Goal: Task Accomplishment & Management: Use online tool/utility

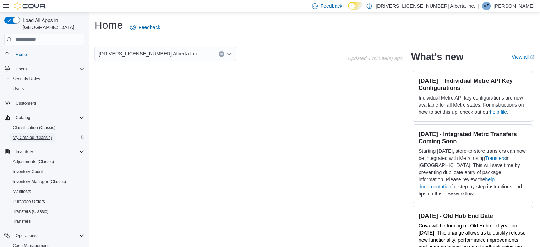
click at [31, 135] on span "My Catalog (Classic)" at bounding box center [32, 138] width 39 height 6
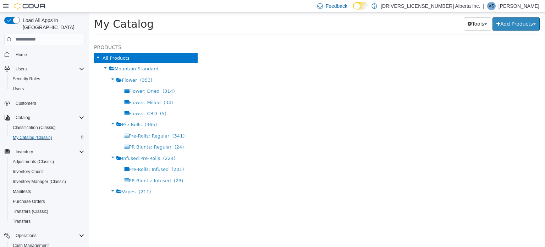
select select "**********"
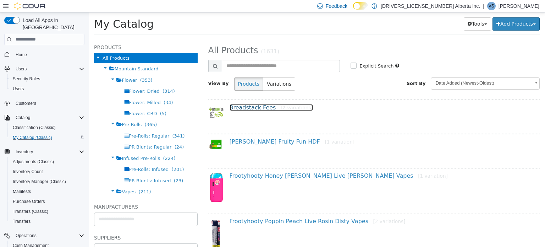
click at [263, 110] on link "Breadstack Fees [2 variations]" at bounding box center [271, 107] width 83 height 7
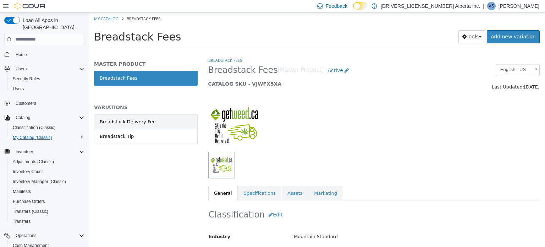
click at [166, 122] on link "Breadstack Delivery Fee" at bounding box center [146, 121] width 104 height 15
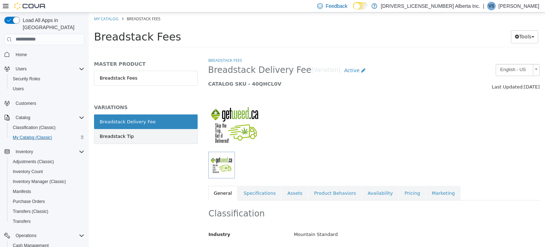
click at [121, 133] on div "Breadstack Tip" at bounding box center [117, 135] width 34 height 7
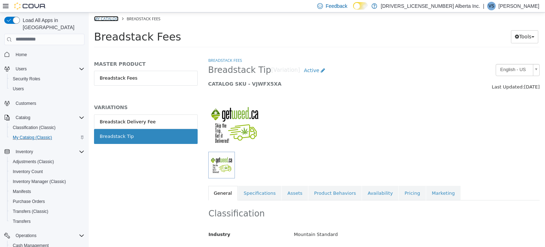
click at [108, 19] on link "My Catalog" at bounding box center [106, 18] width 24 height 5
select select "**********"
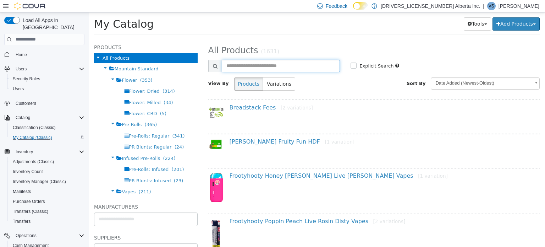
click at [254, 66] on input "text" at bounding box center [281, 65] width 119 height 12
click at [278, 32] on div "My Catalog Tools Merge Products Map Private Products Bulk Product Editor Export…" at bounding box center [317, 26] width 446 height 18
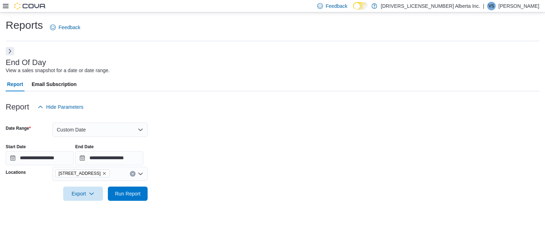
click at [0, 5] on div "Feedback Dark Mode [DRIVERS_LICENSE_NUMBER] Alberta Inc. | VS [PERSON_NAME]" at bounding box center [272, 6] width 545 height 12
click at [6, 5] on icon at bounding box center [6, 6] width 6 height 6
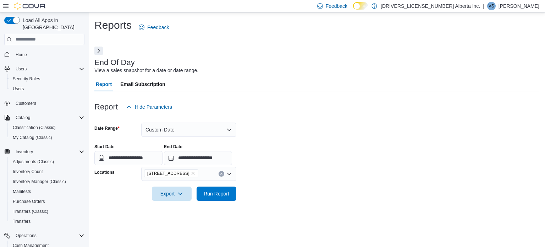
click at [100, 49] on button "Next" at bounding box center [98, 50] width 9 height 9
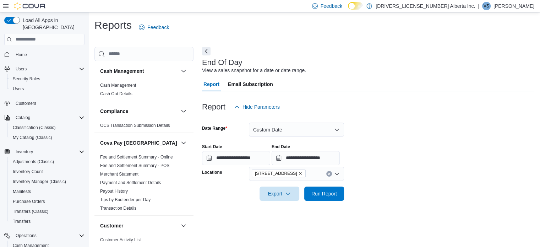
click at [335, 71] on div "End Of Day View a sales snapshot for a date or date range." at bounding box center [366, 66] width 329 height 16
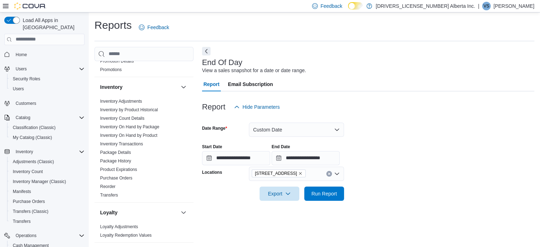
scroll to position [253, 0]
click at [149, 134] on link "Inventory On Hand by Product" at bounding box center [128, 134] width 57 height 5
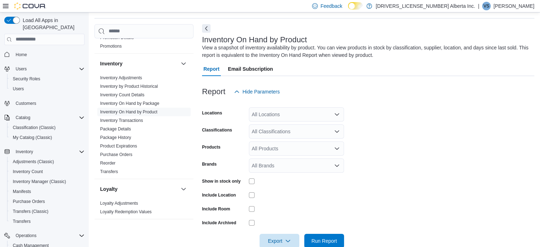
scroll to position [24, 0]
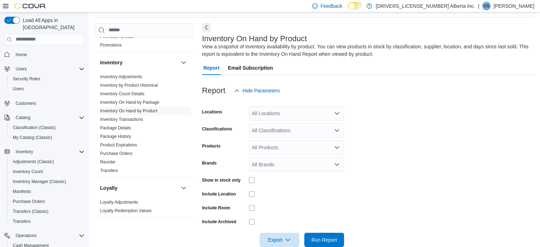
click at [279, 105] on div at bounding box center [368, 102] width 332 height 9
click at [263, 127] on div "All Classifications" at bounding box center [296, 130] width 95 height 14
click at [263, 119] on div "All Locations" at bounding box center [296, 113] width 95 height 14
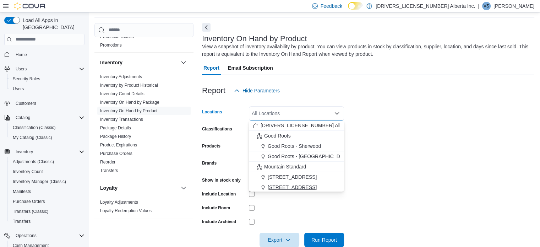
click at [269, 185] on span "[STREET_ADDRESS]" at bounding box center [292, 187] width 49 height 7
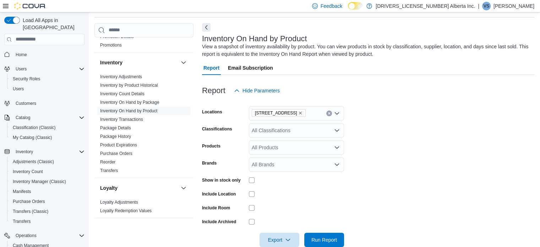
click at [358, 154] on form "Locations [STREET_ADDRESS] Classifications All Classifications Products All Pro…" at bounding box center [368, 172] width 332 height 149
click at [296, 127] on div "All Classifications" at bounding box center [296, 130] width 95 height 14
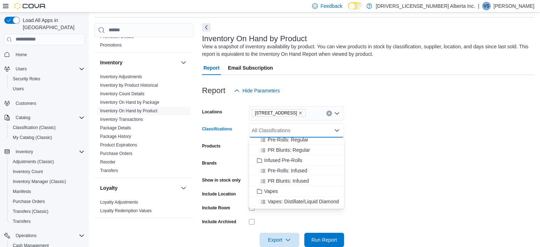
scroll to position [77, 0]
click at [284, 160] on span "Infused Pre-Rolls" at bounding box center [283, 158] width 38 height 7
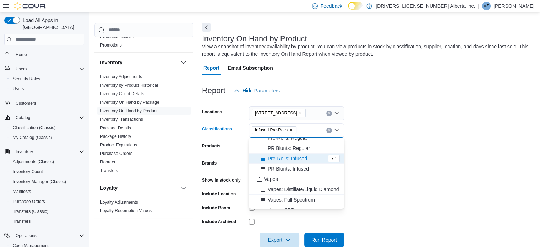
click at [380, 159] on form "Locations [STREET_ADDRESS] Classifications Infused Pre-Rolls Combo box. Selecte…" at bounding box center [368, 172] width 332 height 149
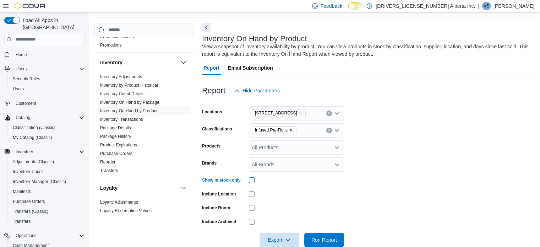
scroll to position [38, 0]
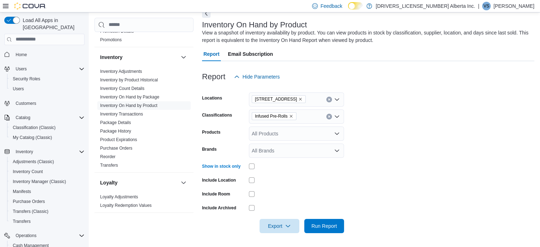
click at [301, 115] on div "Infused Pre-Rolls" at bounding box center [296, 116] width 95 height 14
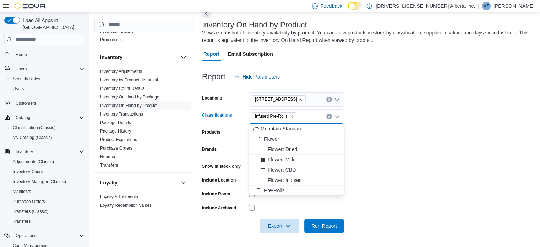
click at [410, 137] on form "Locations [STREET_ADDRESS] Classifications Infused Pre-Rolls Combo box. Selecte…" at bounding box center [368, 158] width 332 height 149
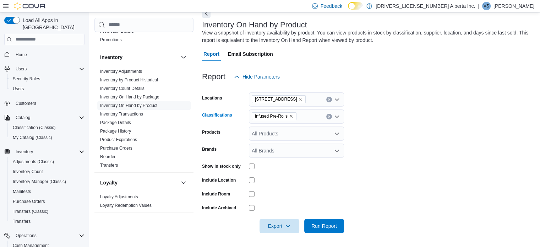
click at [291, 117] on icon "Remove Infused Pre-Rolls from selection in this group" at bounding box center [291, 116] width 4 height 4
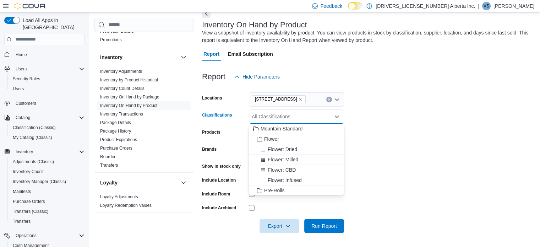
click at [288, 118] on div "All Classifications" at bounding box center [296, 116] width 95 height 14
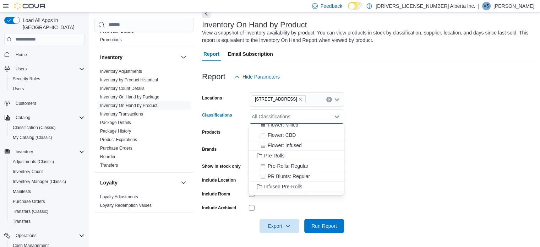
scroll to position [35, 0]
click at [265, 154] on span "Pre-Rolls" at bounding box center [274, 154] width 21 height 7
click at [270, 173] on span "Infused Pre-Rolls" at bounding box center [283, 175] width 38 height 7
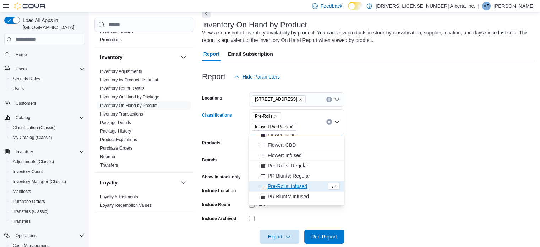
click at [397, 152] on form "Locations [STREET_ADDRESS] Classifications Pre-Rolls Infused Pre-Rolls Combo bo…" at bounding box center [368, 164] width 332 height 160
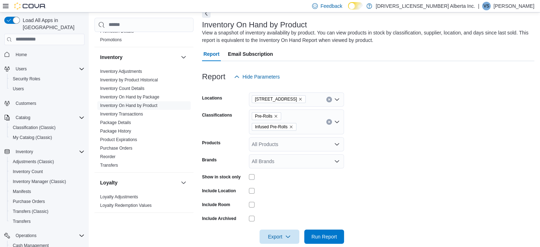
click at [276, 117] on icon "Remove Pre-Rolls from selection in this group" at bounding box center [276, 116] width 4 height 4
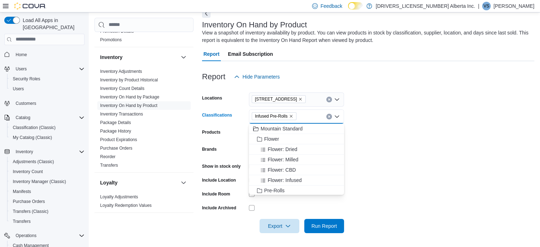
click at [372, 141] on form "Locations [STREET_ADDRESS] Classifications Infused Pre-Rolls Combo box. Selecte…" at bounding box center [368, 158] width 332 height 149
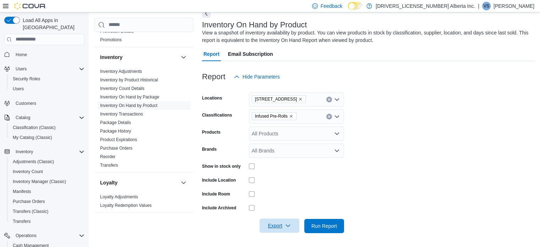
click at [277, 223] on span "Export" at bounding box center [279, 225] width 31 height 14
click at [296, 182] on span "Export to Excel" at bounding box center [280, 182] width 32 height 6
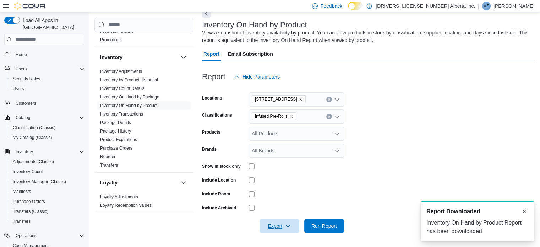
scroll to position [0, 0]
